Goal: Download file/media

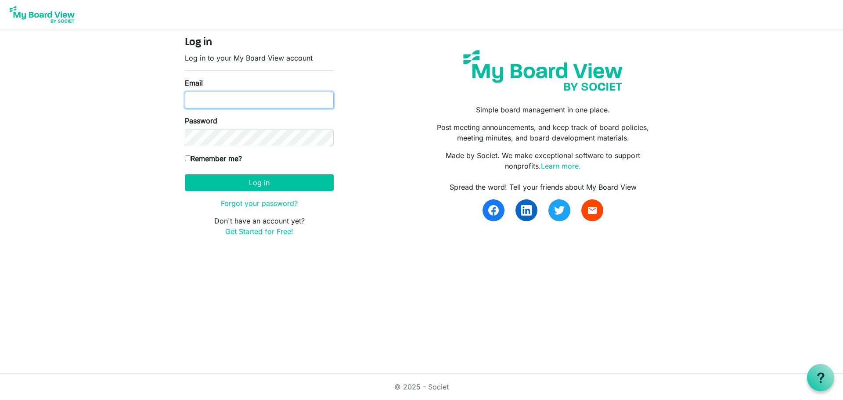
type input "paula@havenhousestl.org"
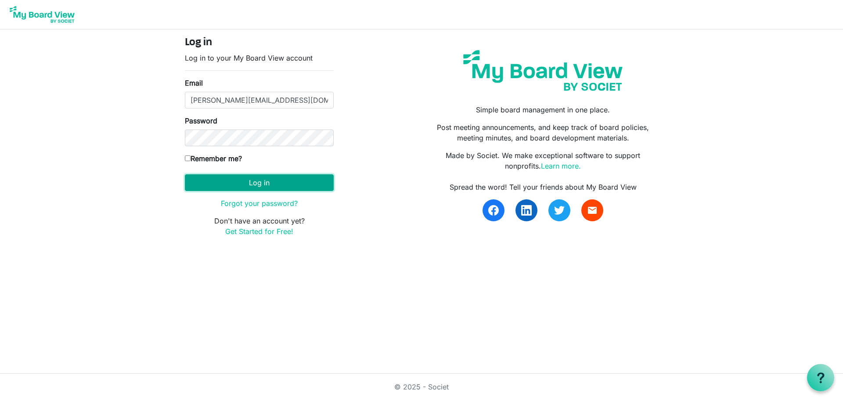
drag, startPoint x: 0, startPoint y: 0, endPoint x: 263, endPoint y: 183, distance: 319.9
click at [263, 183] on button "Log in" at bounding box center [259, 182] width 149 height 17
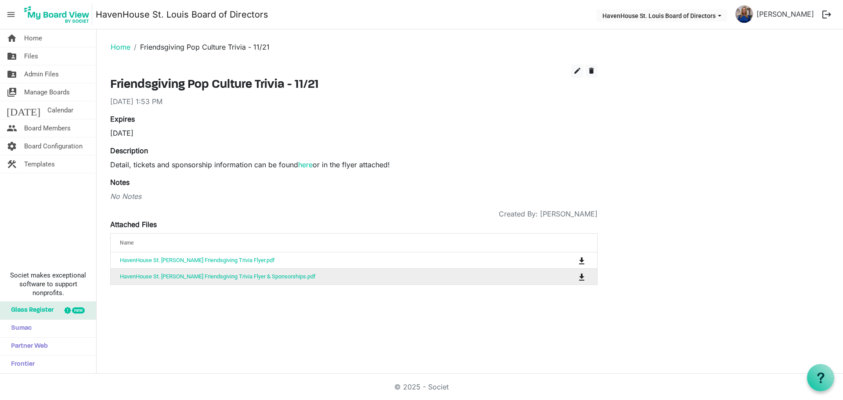
click at [211, 281] on td "HavenHouse St. [PERSON_NAME] Friendsgiving Trivia Flyer & Sponsorships.pdf" at bounding box center [327, 276] width 432 height 16
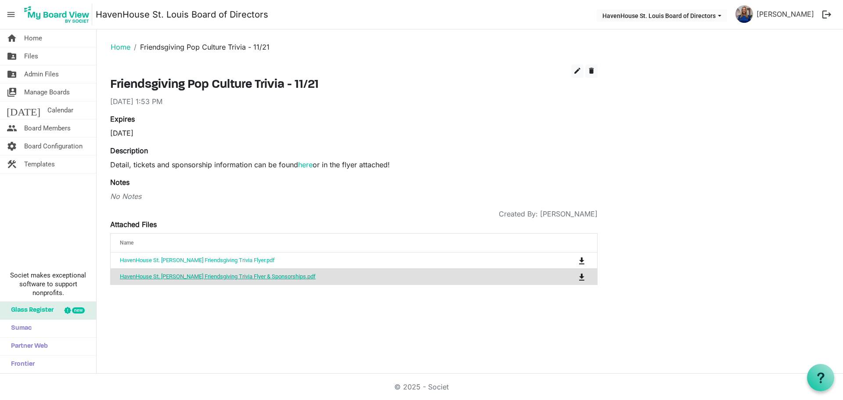
click at [210, 279] on link "HavenHouse St. [PERSON_NAME] Friendsgiving Trivia Flyer & Sponsorships.pdf" at bounding box center [218, 276] width 196 height 7
